Goal: Navigation & Orientation: Find specific page/section

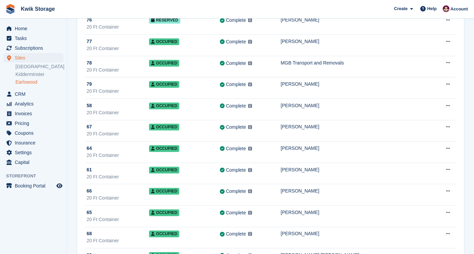
scroll to position [1463, 0]
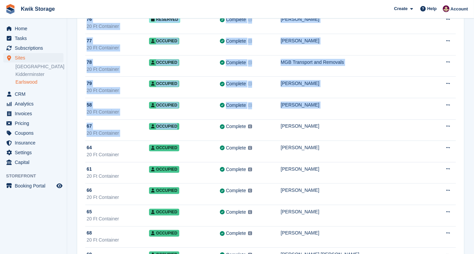
drag, startPoint x: 0, startPoint y: 0, endPoint x: 68, endPoint y: 68, distance: 96.0
click at [50, 93] on span "CRM" at bounding box center [35, 93] width 40 height 9
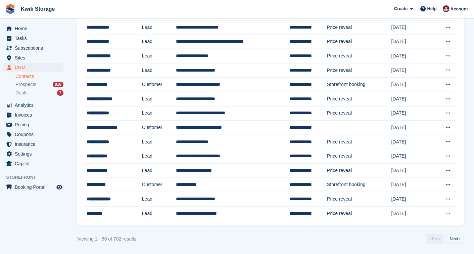
click at [51, 96] on div "Deals 7" at bounding box center [39, 93] width 48 height 6
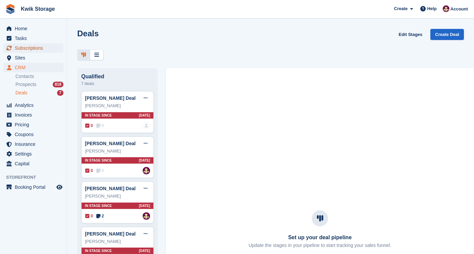
click at [44, 47] on span "Subscriptions" at bounding box center [35, 47] width 40 height 9
